Goal: Task Accomplishment & Management: Complete application form

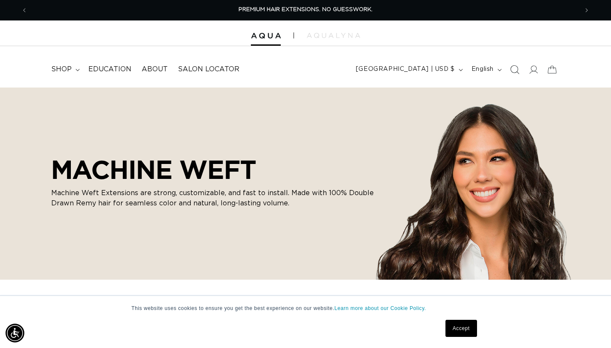
click at [519, 69] on icon "Search" at bounding box center [514, 69] width 9 height 9
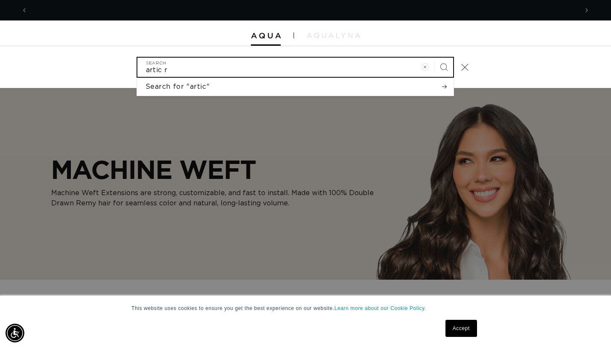
scroll to position [0, 1102]
type input "artic rooted"
click at [435, 58] on button "Search" at bounding box center [444, 67] width 19 height 19
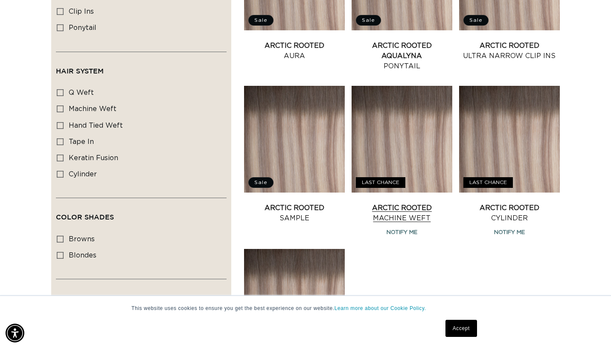
click at [407, 209] on link "Arctic Rooted Machine Weft" at bounding box center [402, 213] width 101 height 20
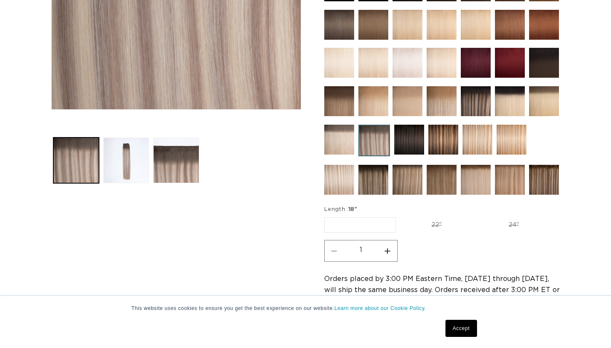
scroll to position [293, 0]
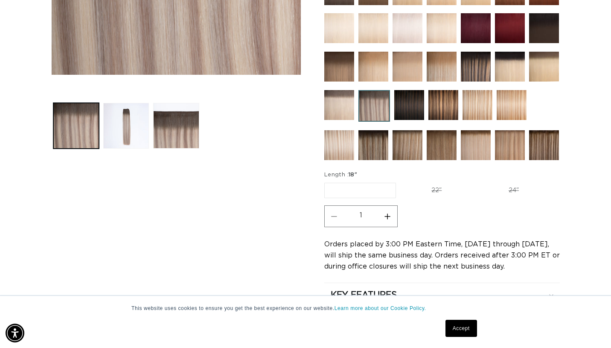
click at [441, 191] on label "22" Variant sold out or unavailable" at bounding box center [436, 190] width 73 height 15
click at [401, 181] on input "22" Variant sold out or unavailable" at bounding box center [400, 181] width 0 height 0
radio input "true"
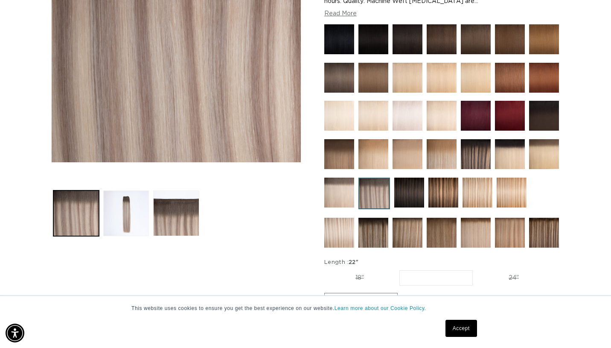
scroll to position [202, 0]
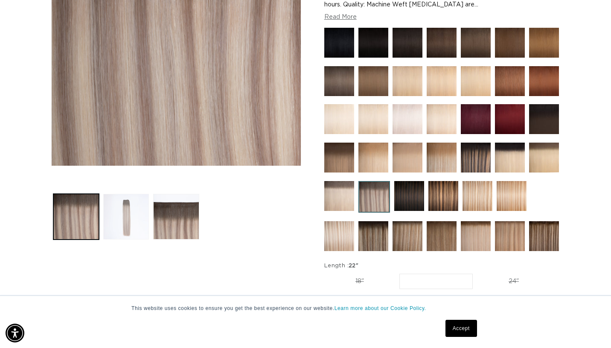
click at [131, 213] on button "Load image 2 in gallery view" at bounding box center [126, 217] width 46 height 46
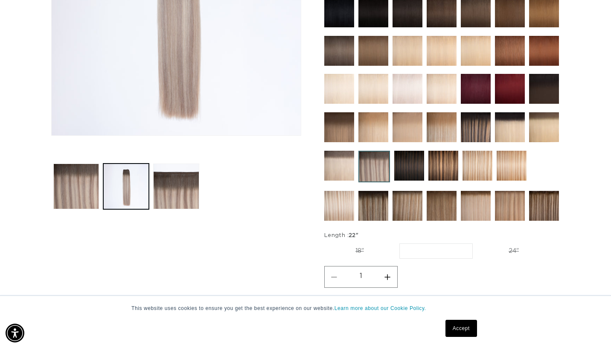
scroll to position [0, 551]
click at [165, 180] on button "Load image 3 in gallery view" at bounding box center [176, 187] width 46 height 46
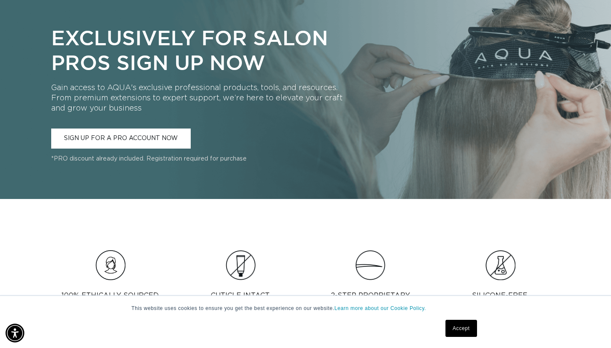
scroll to position [704, 0]
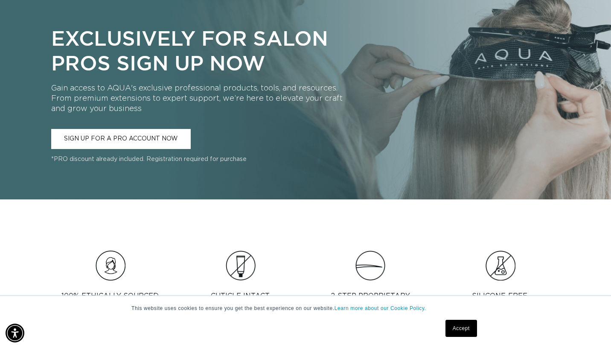
click at [156, 144] on link "SIGN UP FOR A PRO ACCOUNT NOW" at bounding box center [121, 139] width 140 height 20
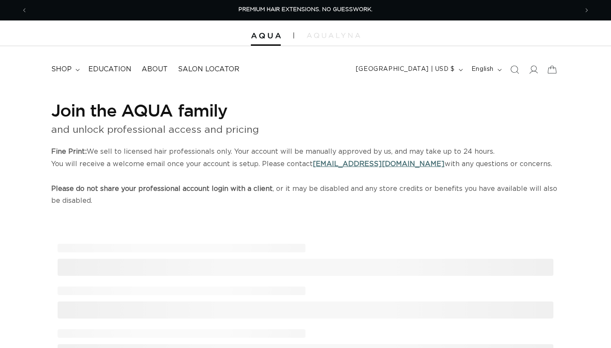
select select "US"
select select "[GEOGRAPHIC_DATA]"
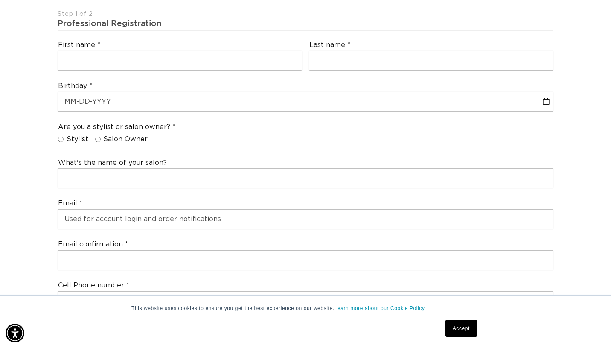
scroll to position [230, 0]
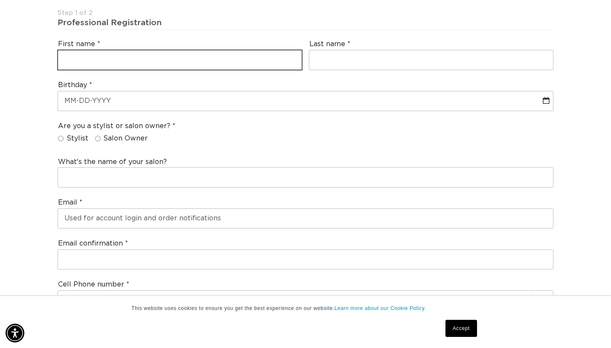
click at [227, 62] on input "text" at bounding box center [180, 59] width 244 height 19
type input "Gabrielle"
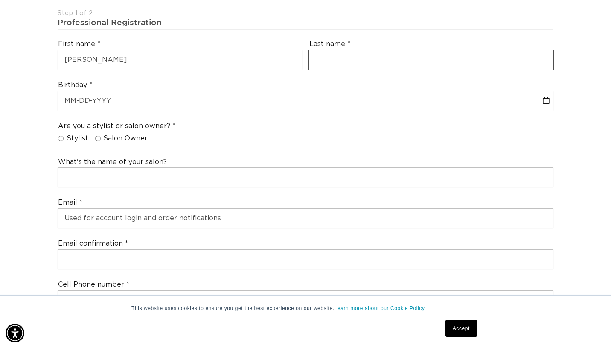
click at [338, 58] on input "text" at bounding box center [432, 59] width 244 height 19
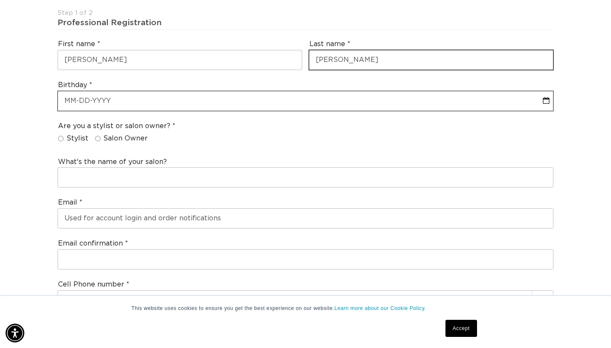
type input "Costello"
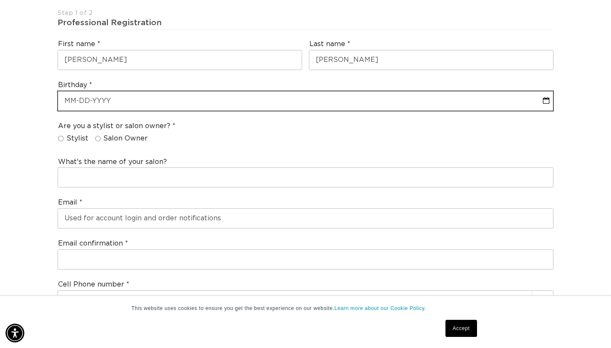
click at [254, 92] on input "text" at bounding box center [305, 100] width 495 height 19
select select "9"
select select "2025"
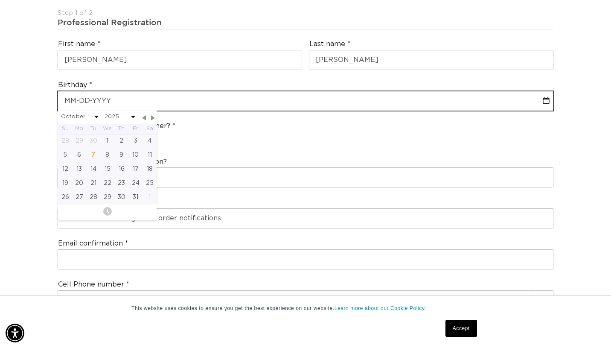
type input "0"
select select "9"
select select "2025"
type input "01"
select select "9"
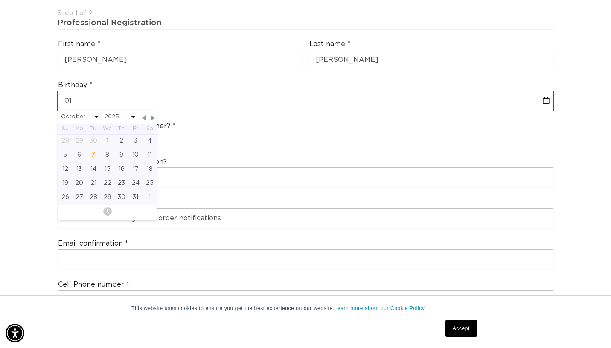
select select "2025"
type input "01-2"
select select "9"
select select "2025"
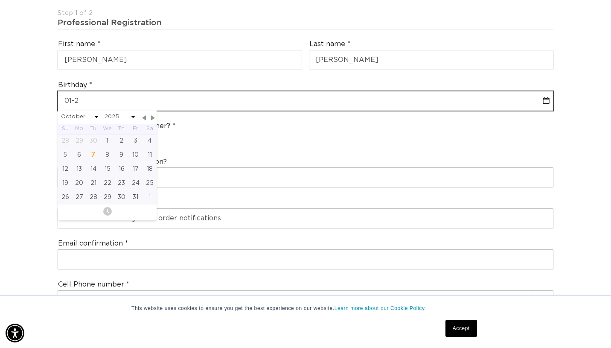
type input "01-25"
select select "9"
select select "2025"
type input "01-25-2"
select select "9"
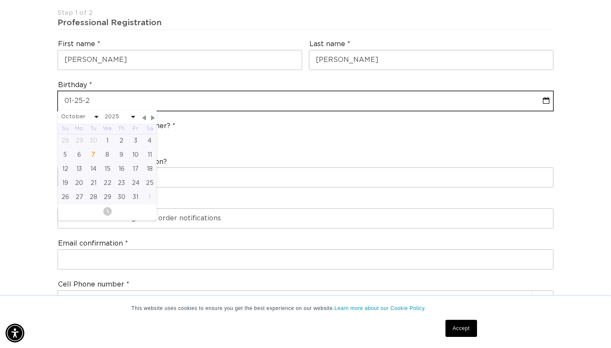
select select "2025"
type input "01-25-200"
select select "9"
select select "2025"
type input "01-25-2004"
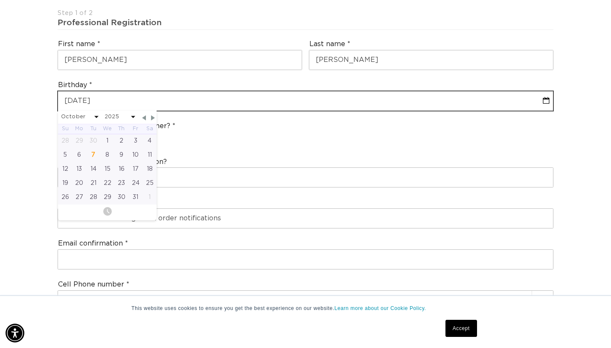
select select "2004"
type input "01-25-2004"
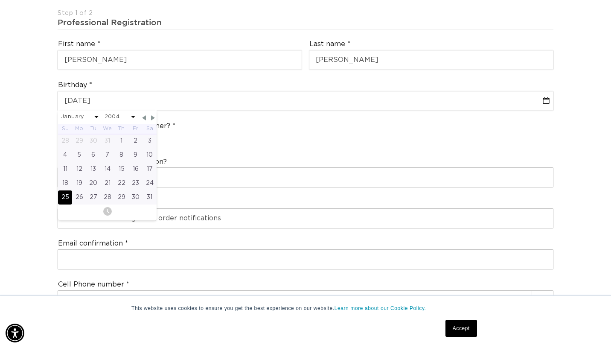
click at [281, 146] on div "Are you a stylist or salon owner? Stylist Salon Owner" at bounding box center [305, 134] width 503 height 32
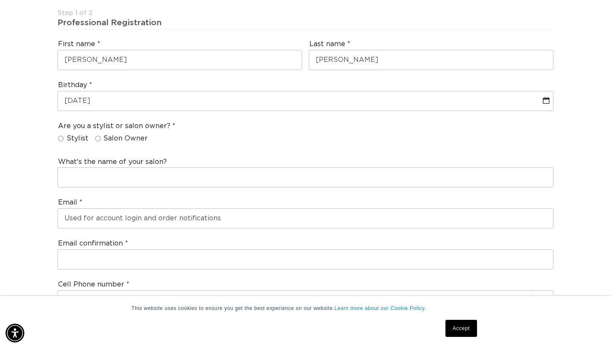
scroll to position [0, 0]
click at [83, 134] on span "Stylist" at bounding box center [78, 138] width 22 height 9
click at [64, 136] on input "Stylist" at bounding box center [61, 139] width 6 height 6
radio input "true"
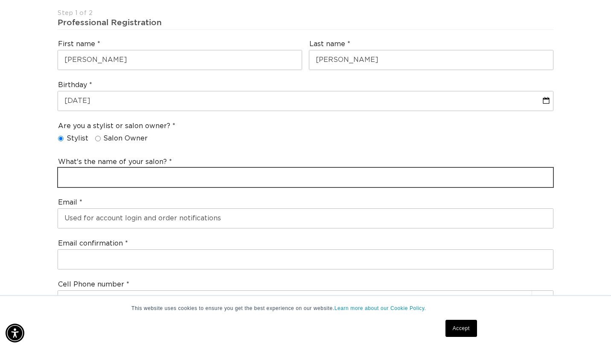
scroll to position [0, 551]
click at [102, 179] on input "text" at bounding box center [305, 177] width 495 height 19
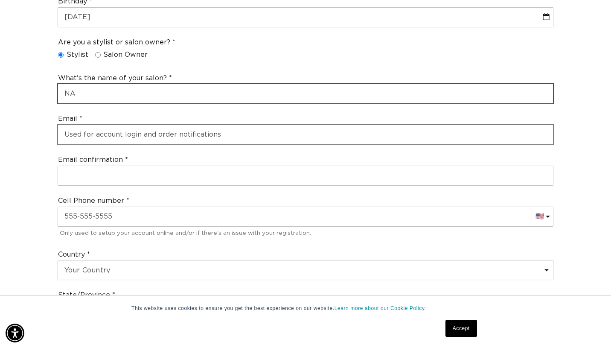
scroll to position [0, 1102]
type input "NA"
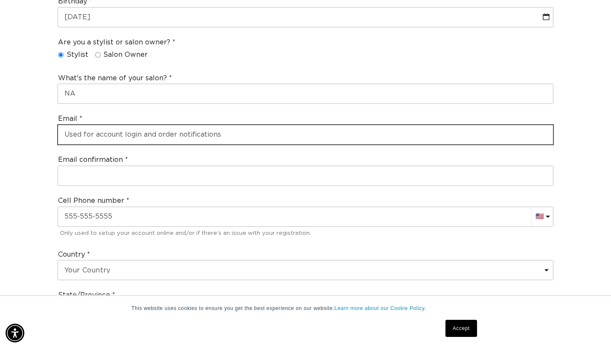
click at [165, 135] on input "email" at bounding box center [305, 134] width 495 height 19
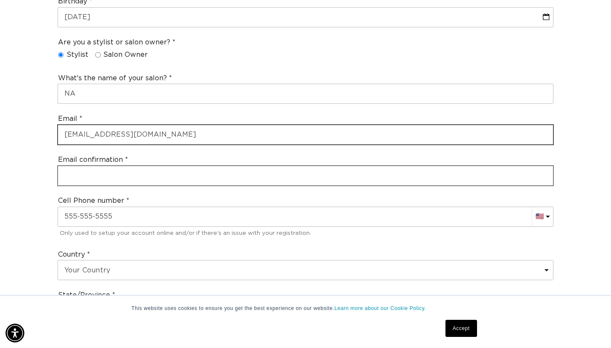
type input "gabriellecostello6@gmail.com"
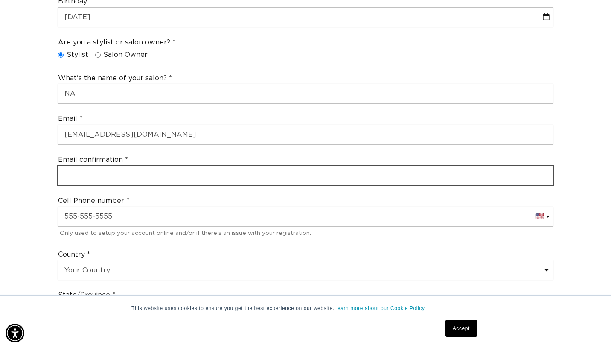
click at [135, 177] on input "email" at bounding box center [305, 175] width 495 height 19
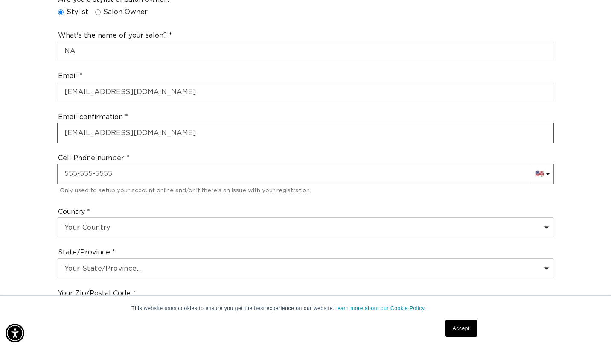
scroll to position [362, 0]
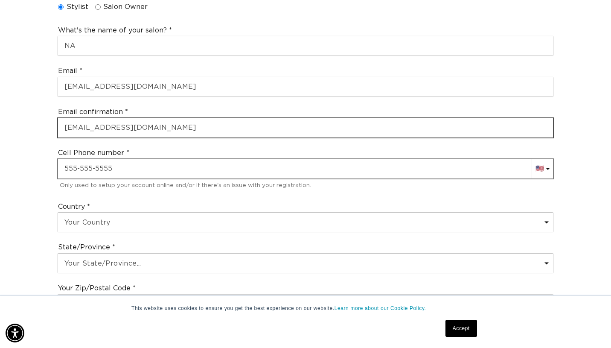
type input "gabriellecostello6@gmail.com"
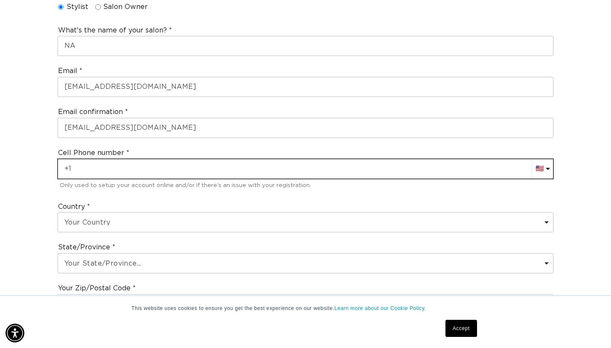
click at [130, 177] on input "+1" at bounding box center [305, 168] width 495 height 19
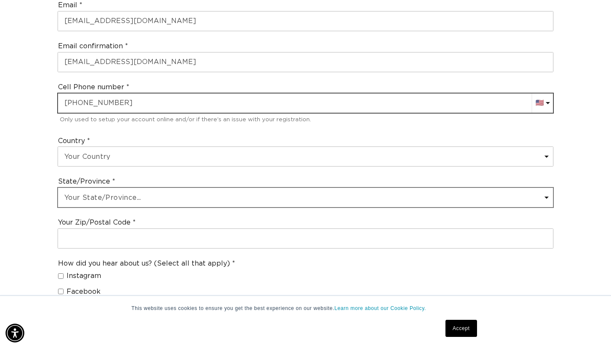
scroll to position [0, 0]
type input "+1 580 716 2324"
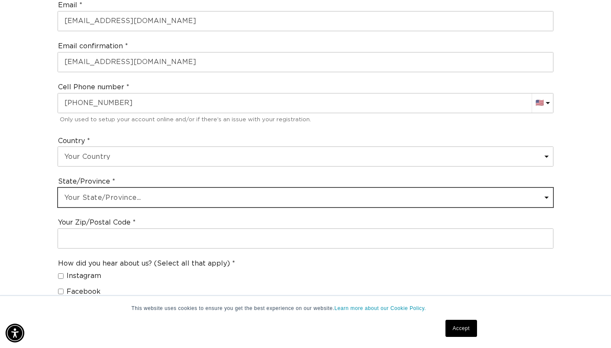
click at [138, 198] on select "Your State/Province... Alabama Alaska American Samoa Arizona Arkansas Californi…" at bounding box center [305, 197] width 495 height 19
select select "Oklahoma"
click at [58, 188] on select "Your State/Province... Alabama Alaska American Samoa Arizona Arkansas Californi…" at bounding box center [305, 197] width 495 height 19
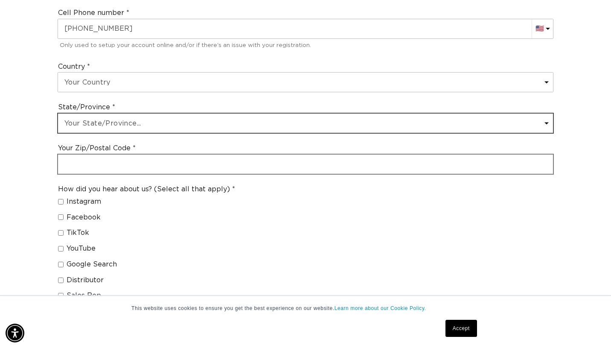
scroll to position [0, 1102]
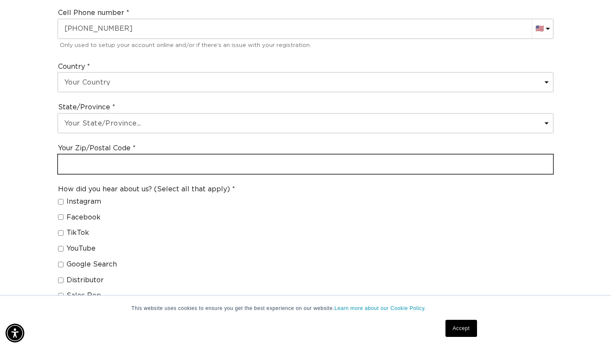
click at [131, 167] on input "text" at bounding box center [305, 164] width 495 height 19
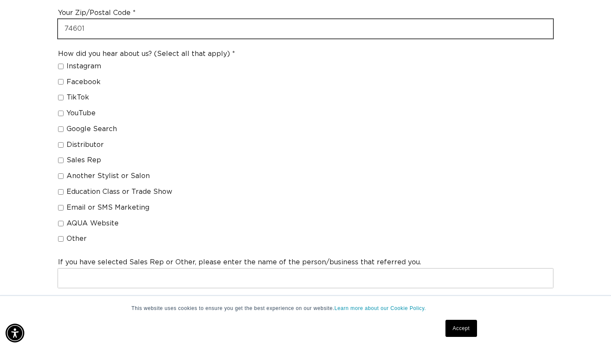
scroll to position [0, 551]
type input "74601"
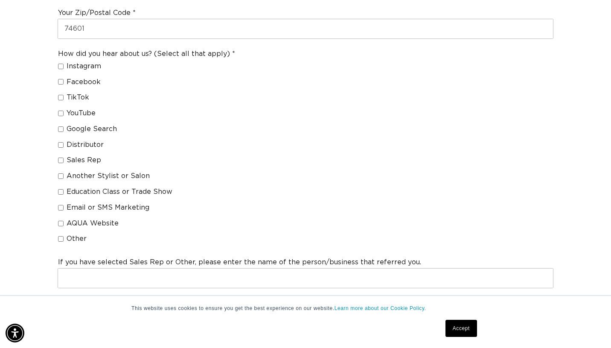
click at [135, 174] on span "Another Stylist or Salon" at bounding box center [108, 176] width 83 height 9
click at [64, 174] on input "Another Stylist or Salon" at bounding box center [61, 176] width 6 height 6
checkbox input "true"
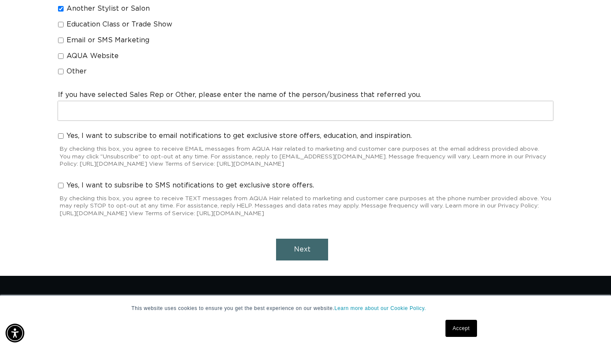
click at [63, 136] on input "Yes, I want to subscribe to email notifications to get exclusive store offers, …" at bounding box center [61, 136] width 6 height 6
checkbox input "true"
click at [61, 183] on input "Yes, I want to subsribe to SMS notifications to get exclusive store offers." at bounding box center [61, 186] width 6 height 6
checkbox input "true"
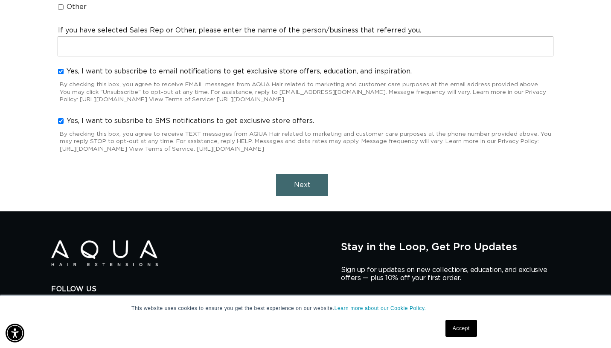
scroll to position [0, 0]
click at [286, 187] on button "Next" at bounding box center [302, 185] width 52 height 22
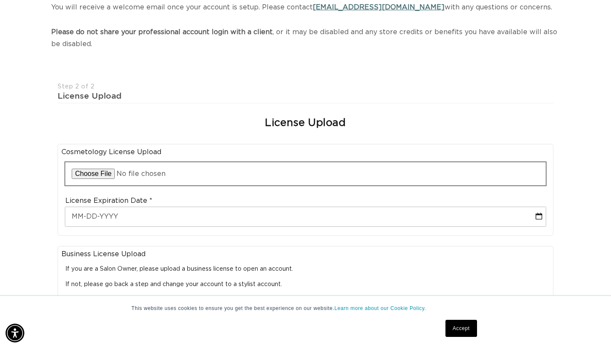
click at [209, 177] on input "file" at bounding box center [305, 173] width 481 height 23
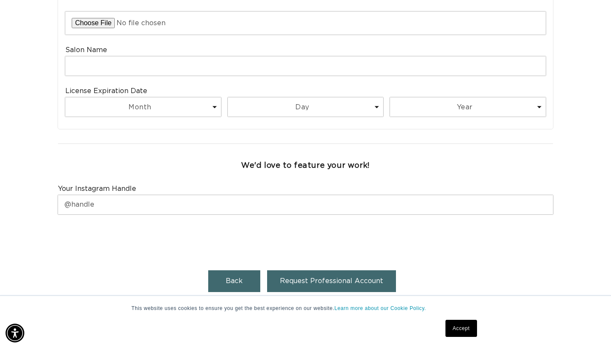
scroll to position [410, 0]
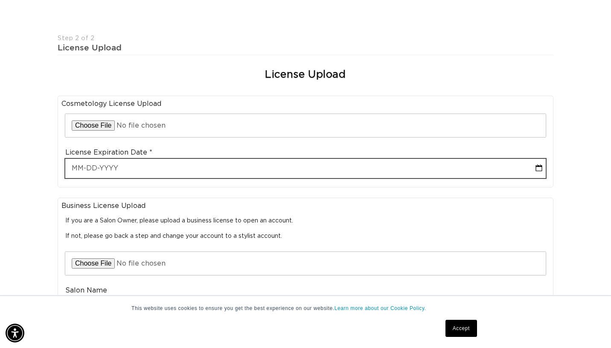
select select "9"
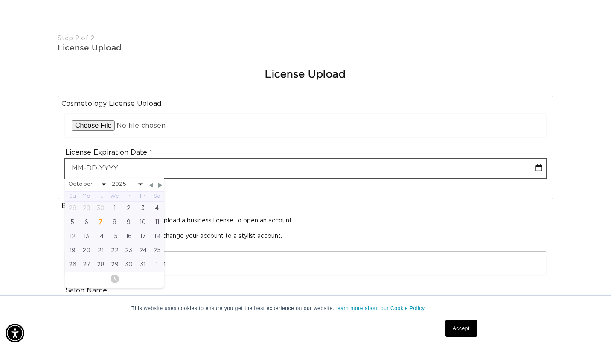
click at [160, 164] on input "text" at bounding box center [305, 168] width 481 height 19
type input "01"
select select "9"
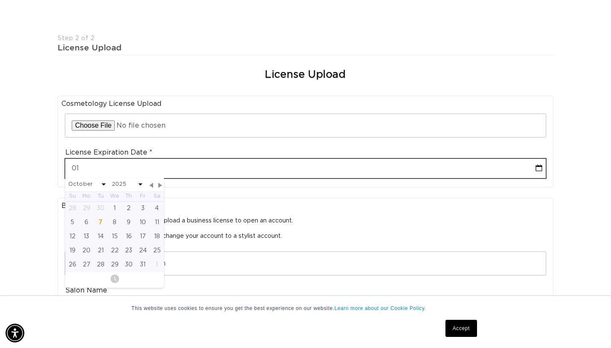
type input "01-3"
select select "9"
type input "01-31"
select select "9"
type input "01-31-2"
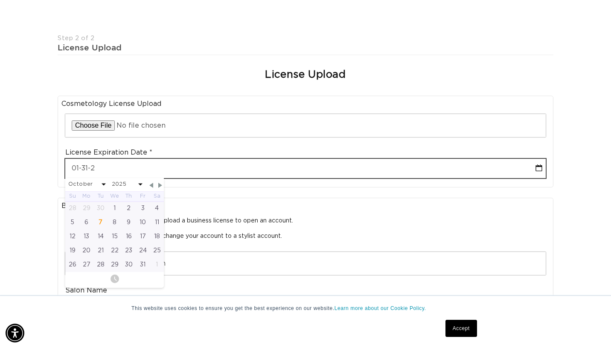
select select "9"
type input "01-31-20"
select select "9"
type input "01-31-202"
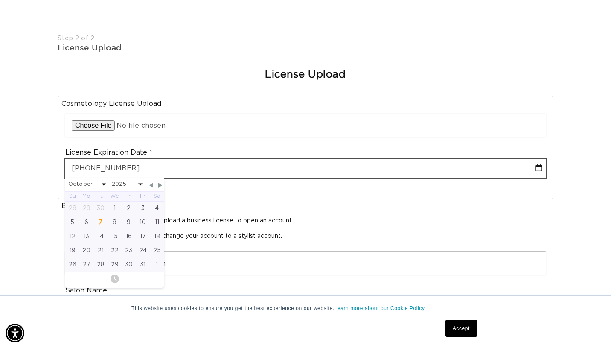
select select "9"
type input "01-31-2026"
select select "2026"
type input "01-31-2026"
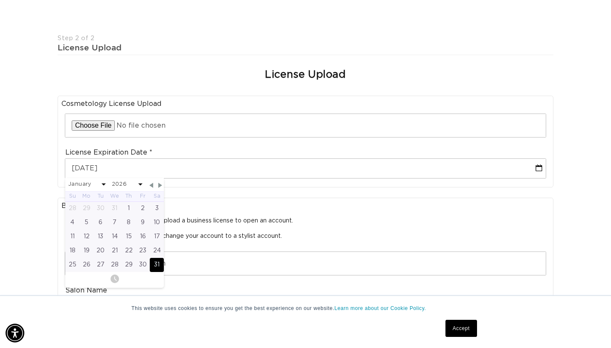
click at [195, 201] on div "Business License Upload If you are a Salon Owner, please upload a business lice…" at bounding box center [306, 284] width 496 height 172
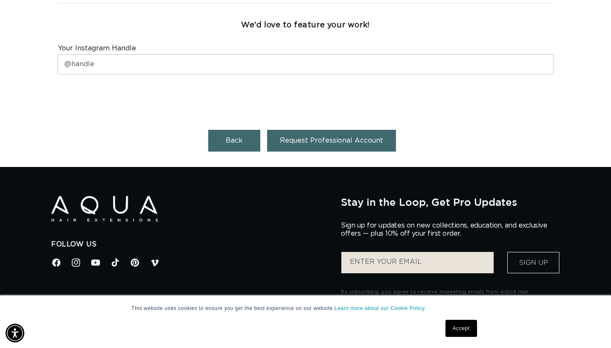
scroll to position [0, 0]
click at [306, 145] on button "Request Professional Account" at bounding box center [331, 141] width 129 height 22
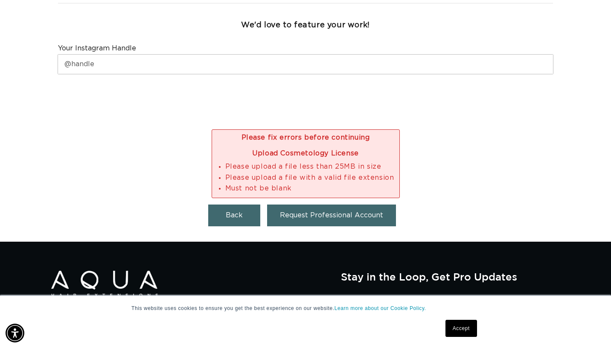
scroll to position [0, 551]
click at [421, 135] on div "Please fix errors before continuing Upload Cosmetology License Please upload a …" at bounding box center [306, 163] width 496 height 68
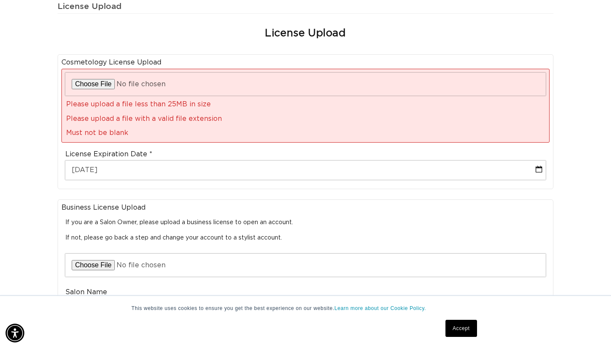
scroll to position [0, 0]
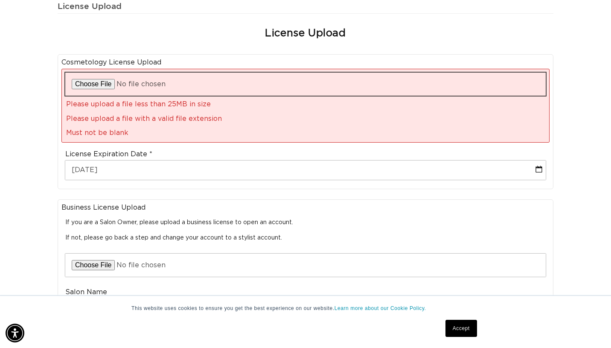
click at [139, 87] on input "file" at bounding box center [305, 84] width 481 height 23
